Goal: Browse casually

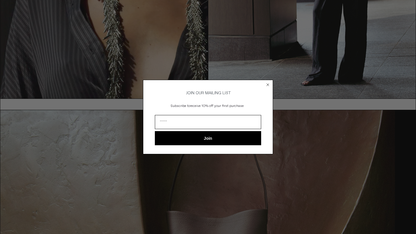
click at [268, 84] on icon "Close dialog" at bounding box center [267, 85] width 2 height 2
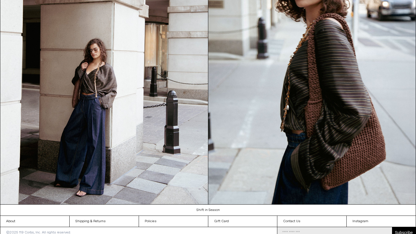
scroll to position [605, 0]
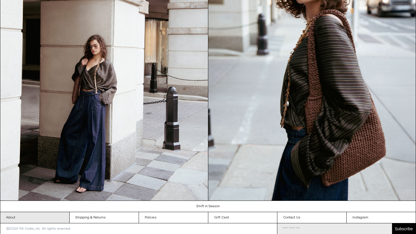
click at [33, 217] on link "About" at bounding box center [34, 217] width 69 height 11
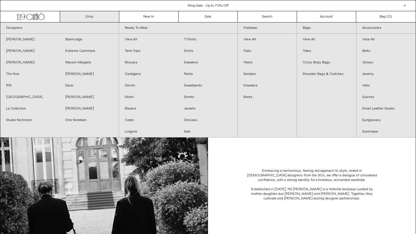
click at [85, 16] on link "Shop" at bounding box center [89, 16] width 59 height 11
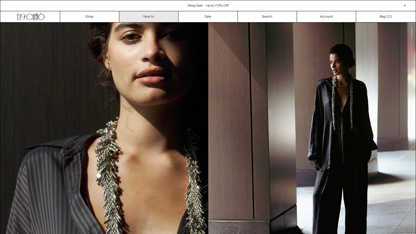
click at [139, 14] on link "New In" at bounding box center [148, 16] width 59 height 11
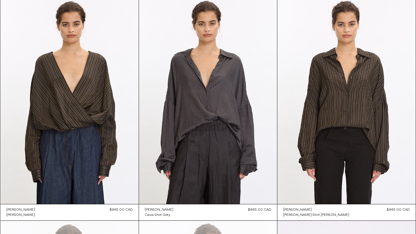
scroll to position [1166, 0]
